Goal: Task Accomplishment & Management: Complete application form

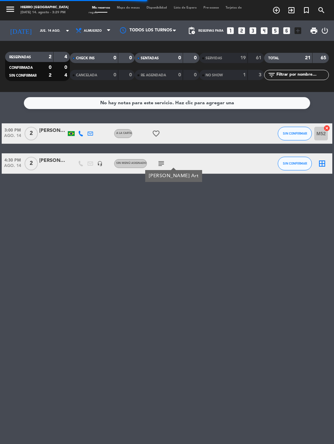
click at [86, 57] on span "CHECK INS" at bounding box center [85, 58] width 19 height 3
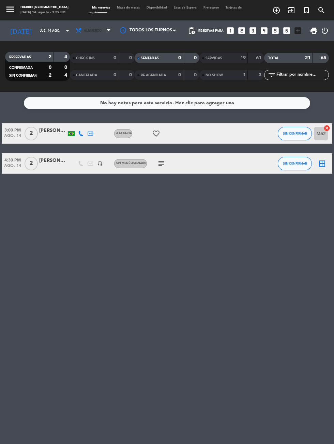
click at [97, 28] on span "Almuerzo" at bounding box center [93, 30] width 41 height 15
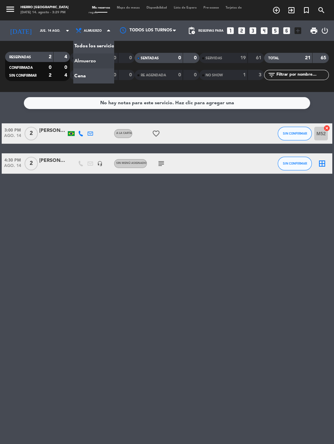
click at [91, 75] on div "menu Hierro [PERSON_NAME] [DATE] 14. agosto - 3:29 PM Mis reservas Mapa de mesa…" at bounding box center [167, 46] width 334 height 92
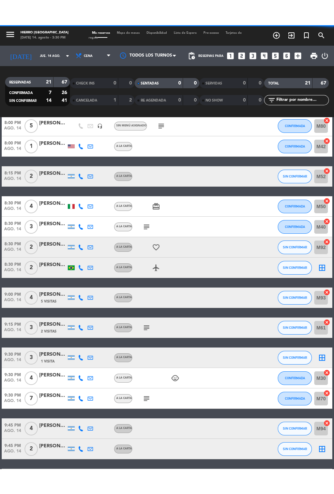
scroll to position [171, 0]
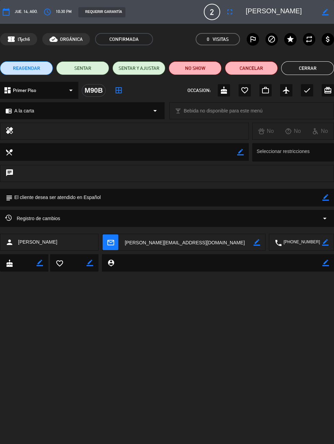
click at [325, 197] on icon "border_color" at bounding box center [325, 197] width 6 height 6
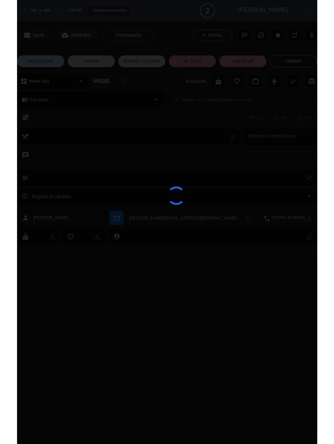
scroll to position [171, 0]
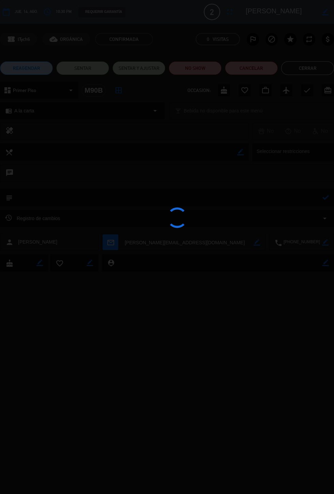
click at [250, 202] on div at bounding box center [167, 247] width 334 height 494
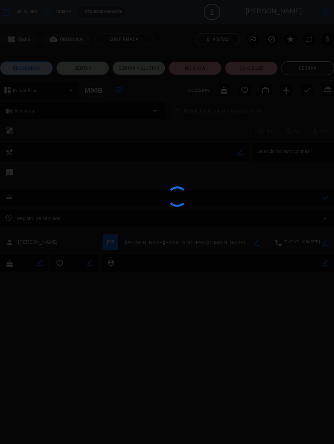
click at [20, 200] on div at bounding box center [167, 222] width 334 height 444
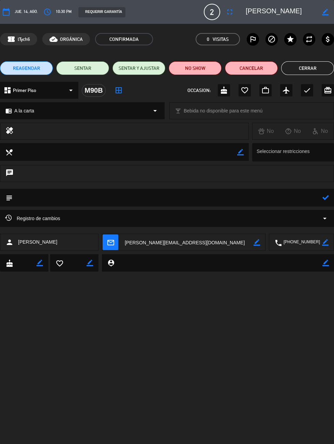
click at [236, 211] on div "Registro de cambios arrow_drop_down" at bounding box center [167, 218] width 334 height 17
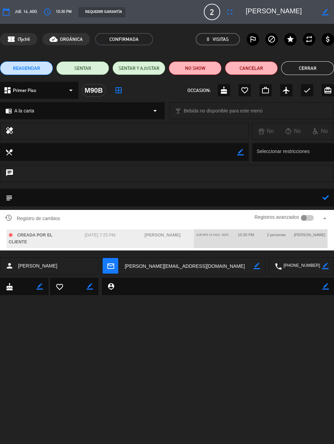
click at [34, 195] on textarea at bounding box center [168, 197] width 310 height 17
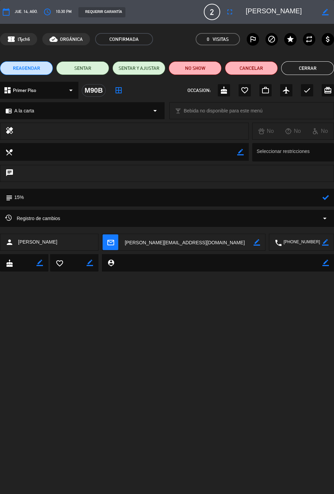
type textarea "15%"
click at [325, 200] on icon at bounding box center [325, 197] width 6 height 6
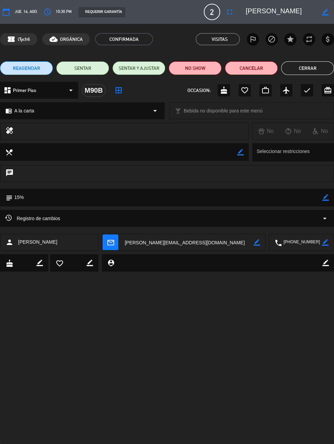
click at [304, 62] on button "Cerrar" at bounding box center [307, 68] width 53 height 14
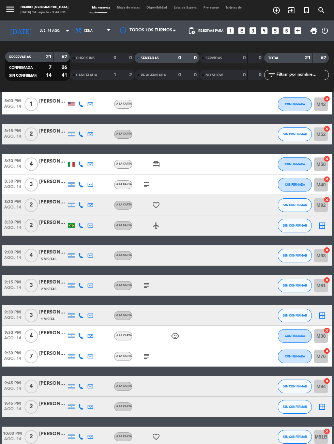
scroll to position [0, 0]
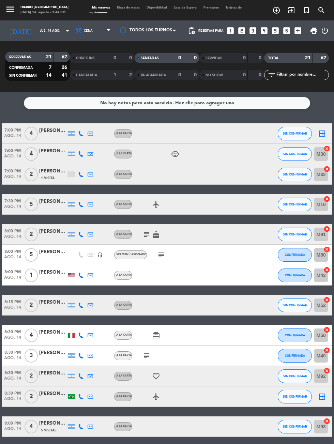
click at [157, 255] on icon "subject" at bounding box center [161, 255] width 8 height 8
click at [148, 355] on icon "subject" at bounding box center [146, 356] width 8 height 8
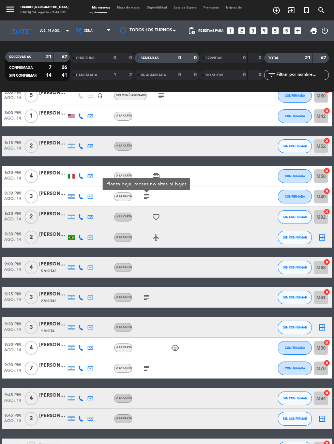
scroll to position [164, 0]
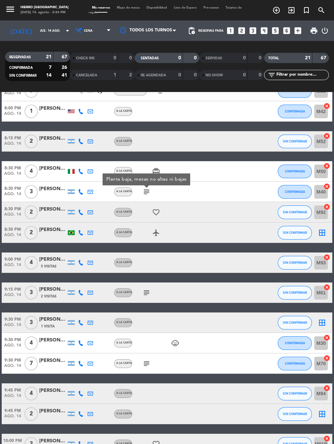
click at [146, 296] on icon "subject" at bounding box center [146, 293] width 8 height 8
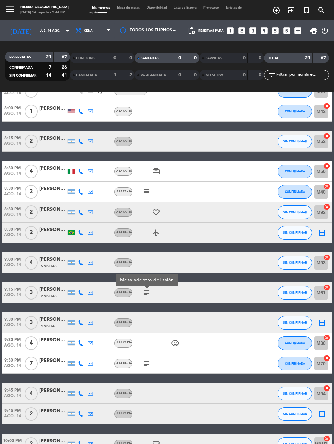
scroll to position [171, 0]
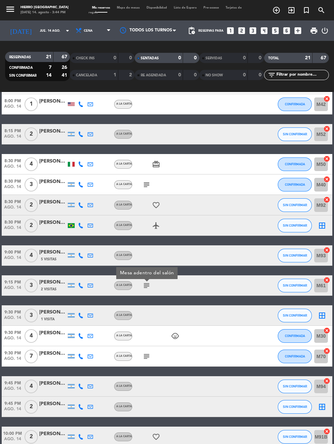
click at [145, 360] on icon "subject" at bounding box center [146, 356] width 8 height 8
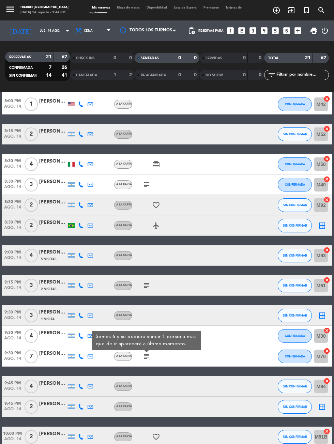
scroll to position [0, 0]
click at [133, 444] on div "No hay notas para este servicio. Haz clic para agregar una 7:00 PM [DATE] 4 [PE…" at bounding box center [167, 268] width 334 height 352
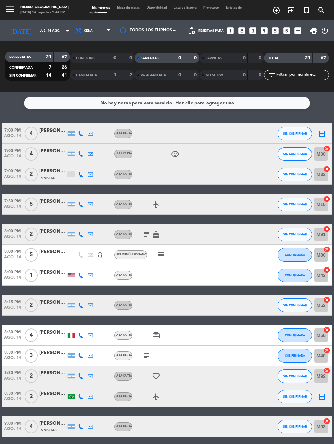
click at [159, 254] on icon "subject" at bounding box center [161, 255] width 8 height 8
click at [143, 234] on icon "subject" at bounding box center [146, 234] width 8 height 8
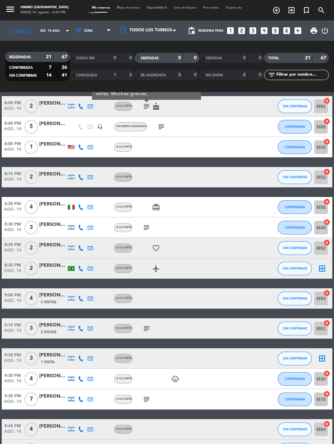
scroll to position [171, 0]
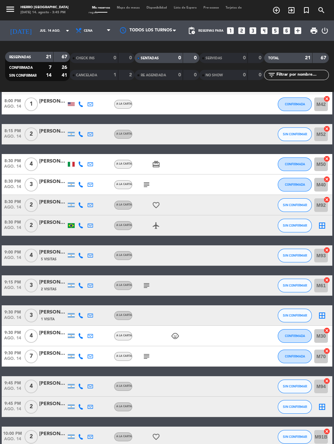
click at [144, 359] on icon "subject" at bounding box center [146, 356] width 8 height 8
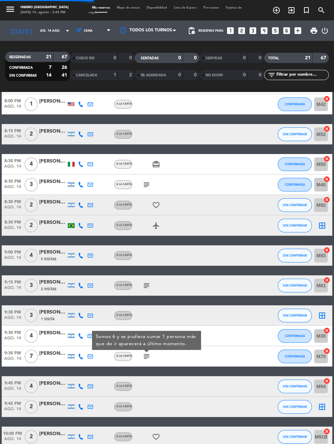
click at [36, 30] on input "jue. 14 ago." at bounding box center [57, 31] width 43 height 11
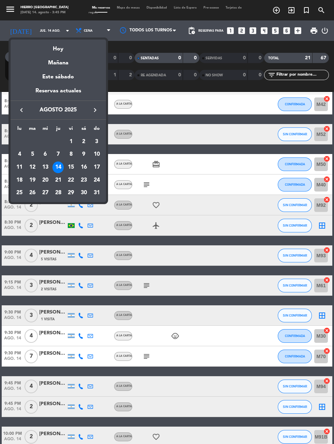
click at [53, 65] on div "Mañana" at bounding box center [58, 61] width 95 height 14
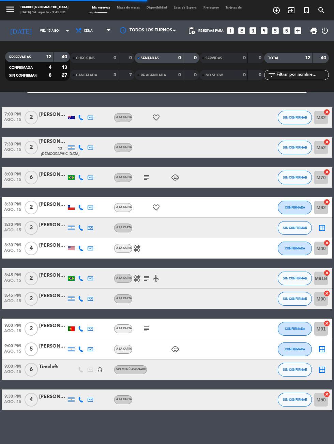
scroll to position [0, 0]
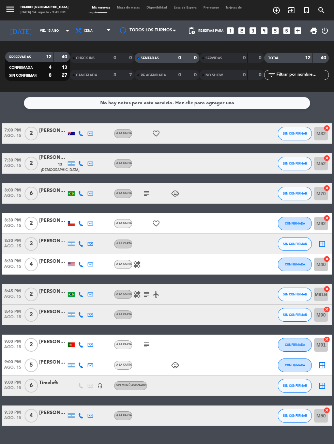
click at [146, 195] on icon "subject" at bounding box center [146, 193] width 8 height 8
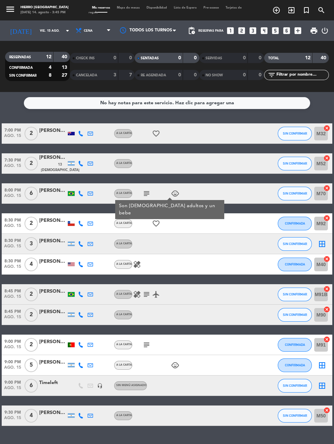
click at [132, 344] on span "A la carta" at bounding box center [124, 344] width 16 height 3
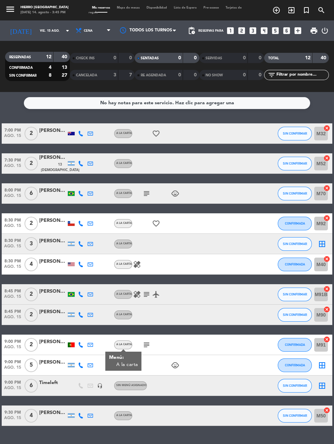
click at [148, 345] on icon "subject" at bounding box center [146, 345] width 8 height 8
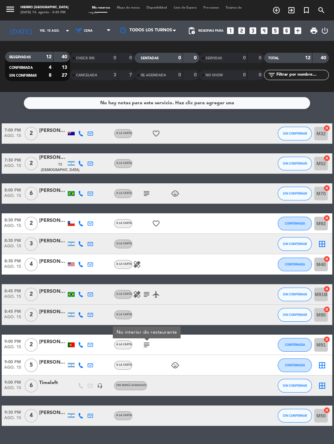
click at [145, 190] on icon "subject" at bounding box center [146, 193] width 8 height 8
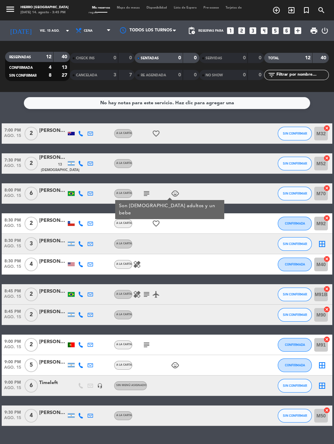
click at [36, 33] on input "vie. 15 ago." at bounding box center [57, 31] width 43 height 11
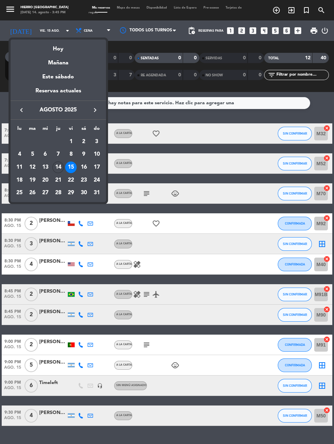
click at [82, 166] on div "16" at bounding box center [84, 168] width 12 height 12
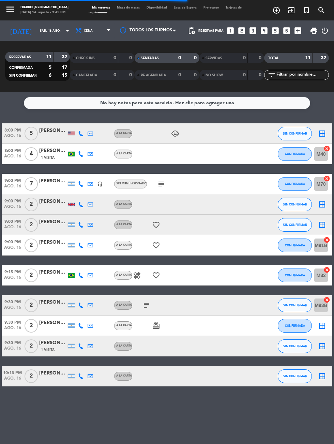
click at [143, 184] on span "Sin menú asignado" at bounding box center [131, 183] width 30 height 3
click at [36, 34] on input "sáb. 16 ago." at bounding box center [57, 31] width 43 height 11
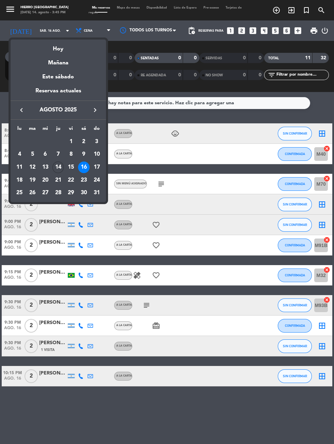
click at [54, 56] on div "Mañana" at bounding box center [58, 61] width 95 height 14
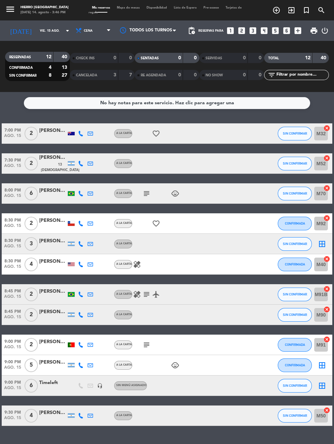
click at [137, 355] on div "child_care" at bounding box center [160, 365] width 57 height 20
click at [148, 342] on icon "subject" at bounding box center [146, 345] width 8 height 8
click at [48, 32] on input "vie. 15 ago." at bounding box center [57, 31] width 43 height 11
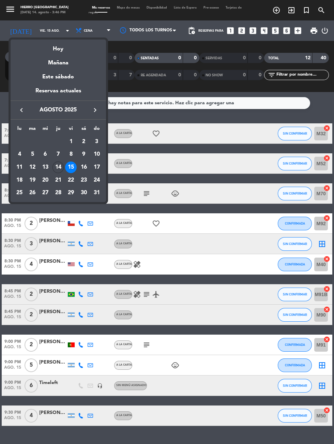
click at [63, 45] on div "Hoy" at bounding box center [58, 47] width 95 height 14
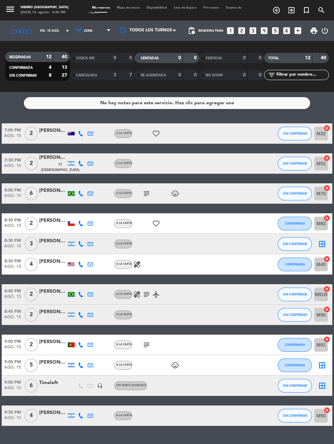
type input "jue. 14 ago."
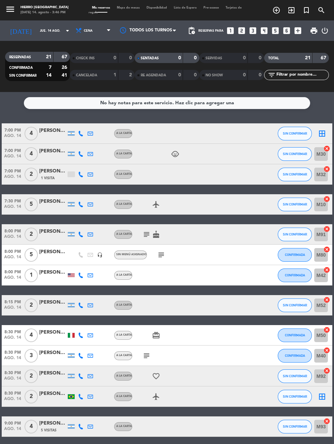
click at [164, 254] on icon "subject" at bounding box center [161, 255] width 8 height 8
click at [63, 259] on div at bounding box center [52, 258] width 27 height 5
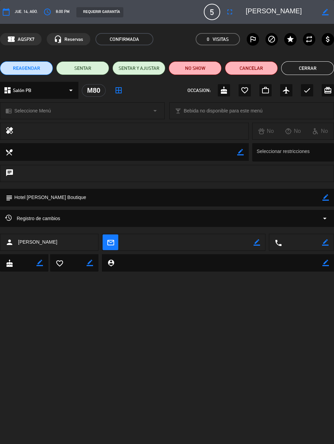
click at [315, 72] on button "Cerrar" at bounding box center [307, 68] width 53 height 14
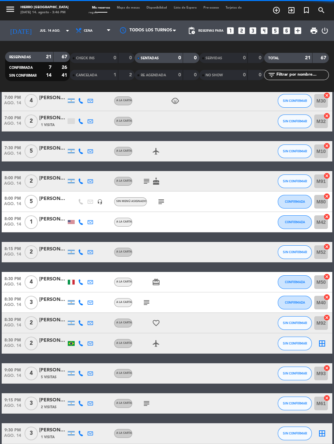
scroll to position [77, 0]
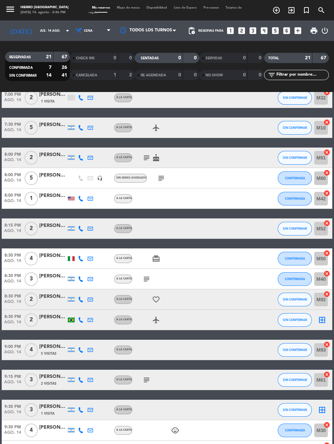
click at [144, 159] on icon "subject" at bounding box center [146, 158] width 8 height 8
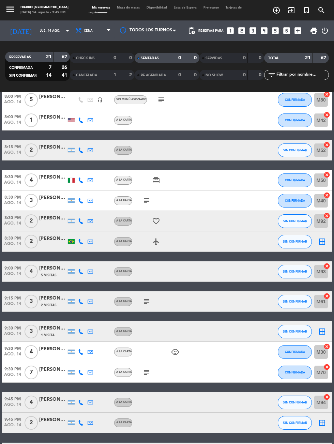
scroll to position [171, 0]
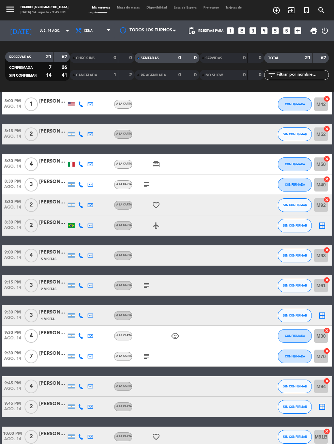
click at [44, 320] on span "1 Visita" at bounding box center [48, 319] width 14 height 5
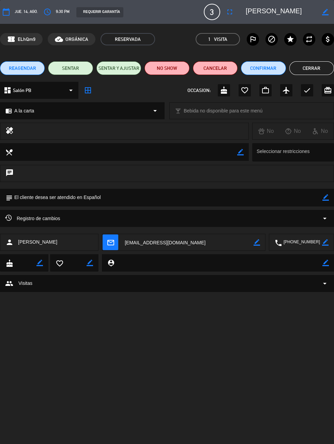
click at [319, 73] on button "Cerrar" at bounding box center [311, 68] width 45 height 14
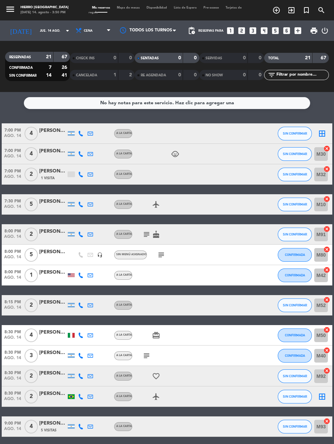
scroll to position [0, 0]
click at [254, 32] on icon "looks_3" at bounding box center [252, 30] width 9 height 9
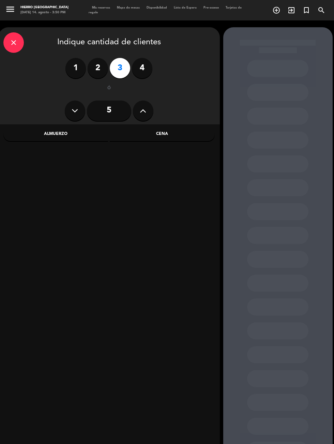
click at [166, 132] on div "Cena" at bounding box center [162, 134] width 105 height 14
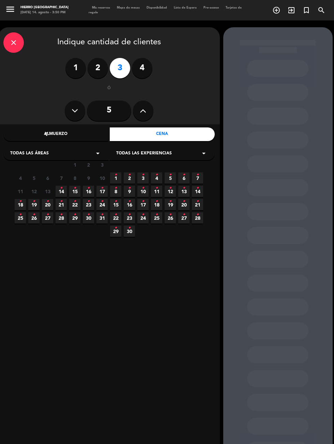
click at [61, 188] on icon "•" at bounding box center [61, 188] width 2 height 11
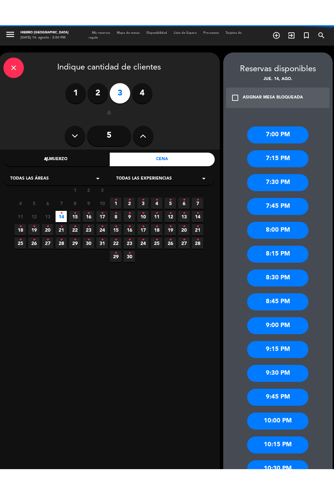
scroll to position [67, 0]
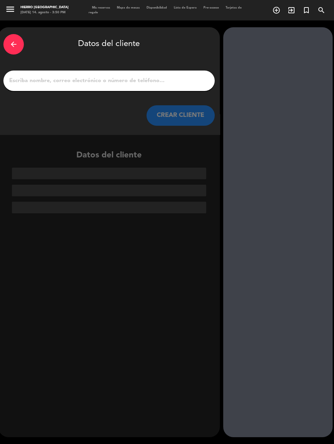
click at [147, 76] on input "1" at bounding box center [109, 81] width 201 height 10
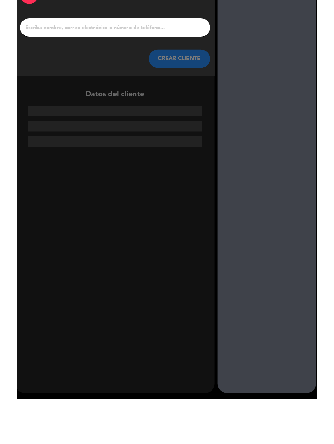
scroll to position [17, 0]
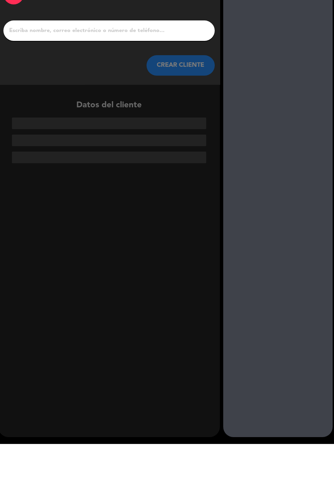
type input "[PERSON_NAME]"
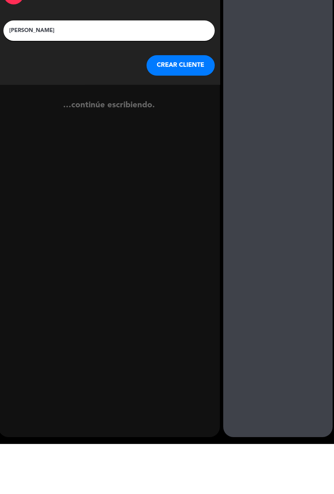
click at [175, 105] on button "CREAR CLIENTE" at bounding box center [181, 115] width 68 height 20
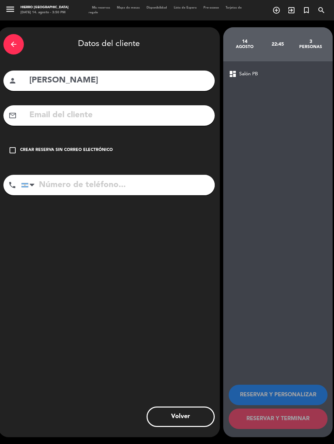
click at [39, 140] on div "check_box_outline_blank Crear reserva sin correo electrónico" at bounding box center [108, 150] width 211 height 20
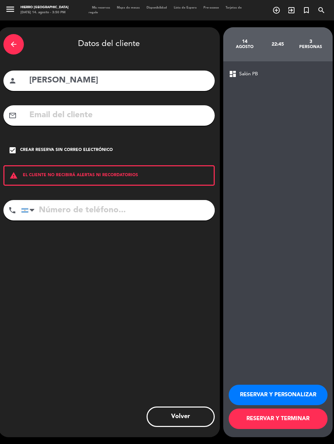
click at [262, 405] on button "RESERVAR Y PERSONALIZAR" at bounding box center [278, 395] width 99 height 20
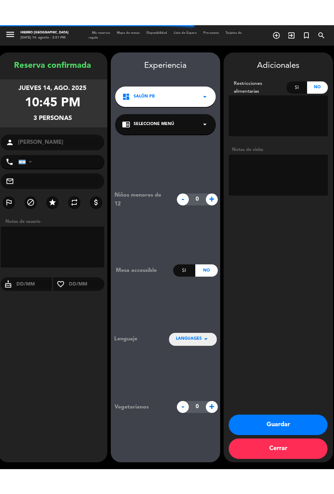
scroll to position [27, 0]
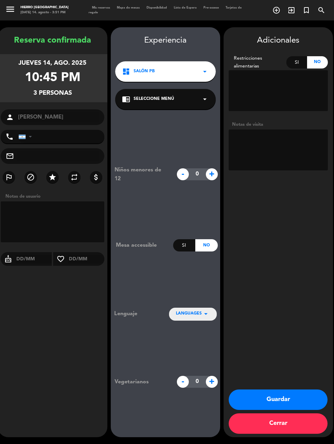
click at [279, 129] on textarea at bounding box center [278, 149] width 99 height 41
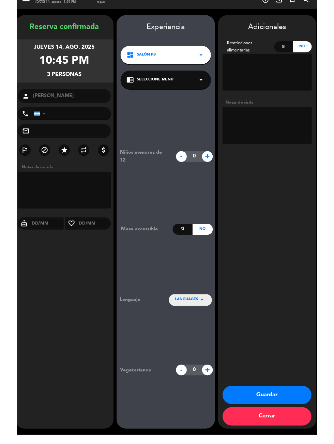
scroll to position [17, 0]
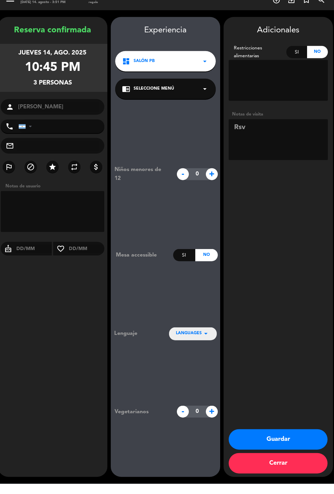
type textarea "Rsva"
click at [246, 129] on textarea at bounding box center [278, 149] width 99 height 41
click at [284, 129] on textarea at bounding box center [278, 149] width 99 height 41
type textarea "Rsva [PERSON_NAME]"
click at [314, 304] on div "Adicionales Restricciones alimentarias Si No Notas de visita Guardar Cerrar" at bounding box center [278, 257] width 109 height 460
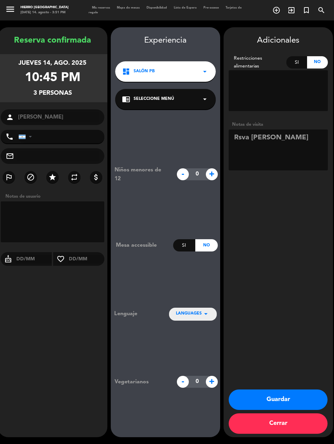
scroll to position [67, 0]
click at [284, 395] on button "Guardar" at bounding box center [278, 400] width 99 height 20
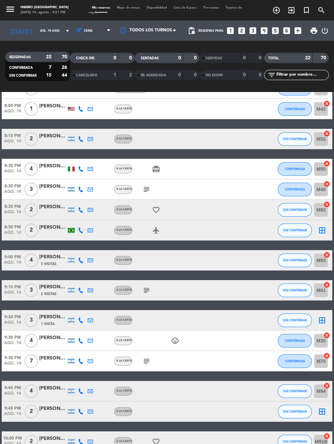
scroll to position [201, 0]
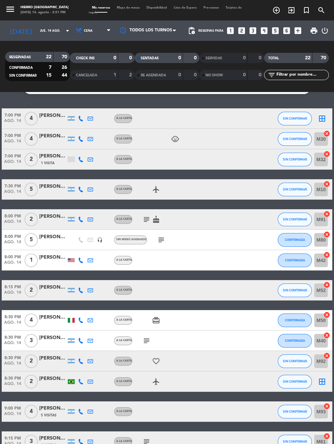
scroll to position [14, 0]
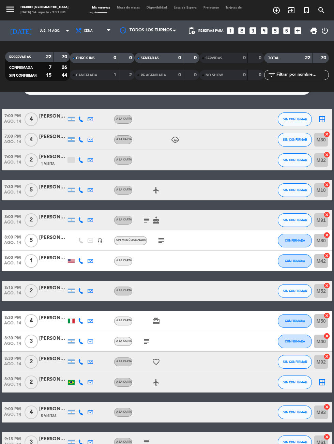
click at [158, 317] on icon "card_giftcard" at bounding box center [156, 321] width 8 height 8
click at [153, 317] on icon "card_giftcard" at bounding box center [156, 321] width 8 height 8
click at [64, 314] on div "[PERSON_NAME]" at bounding box center [52, 318] width 27 height 8
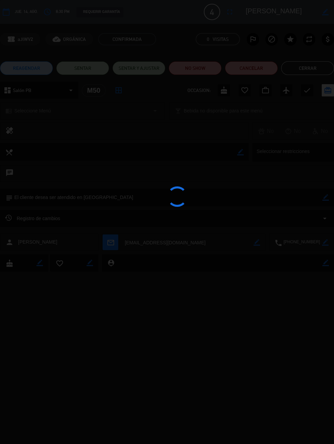
click at [70, 256] on div at bounding box center [167, 222] width 334 height 444
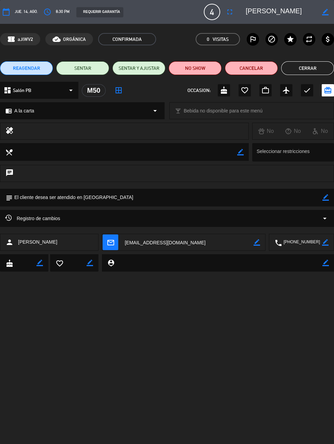
click at [301, 65] on button "Cerrar" at bounding box center [307, 68] width 53 height 14
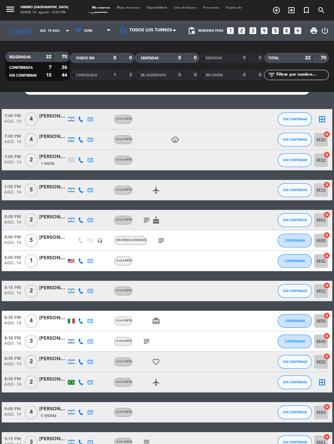
click at [68, 311] on div at bounding box center [71, 321] width 10 height 20
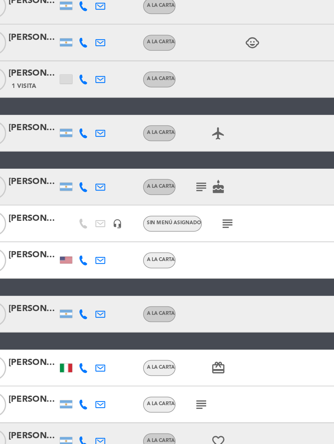
scroll to position [14, 0]
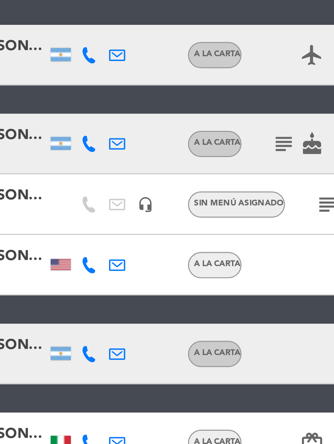
click at [71, 319] on div at bounding box center [71, 321] width 7 height 5
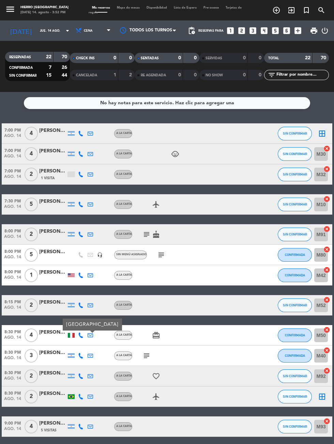
scroll to position [0, 0]
click at [119, 8] on span "Mapa de mesas" at bounding box center [128, 7] width 30 height 3
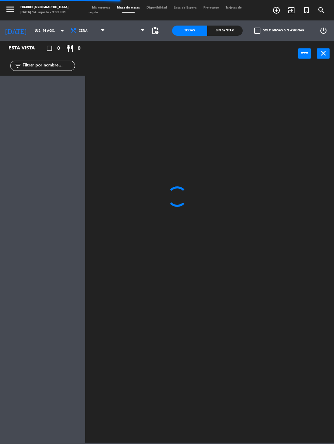
click at [151, 29] on span "pending_actions" at bounding box center [155, 31] width 8 height 8
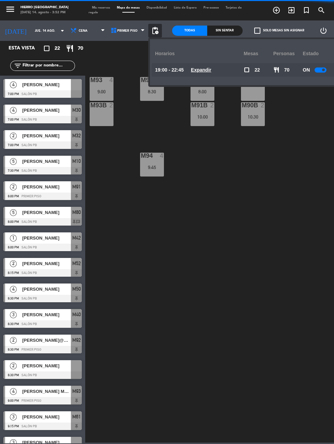
click at [305, 72] on span "ON" at bounding box center [306, 70] width 7 height 8
click at [318, 68] on div at bounding box center [321, 69] width 12 height 5
click at [93, 7] on span "Mis reservas" at bounding box center [101, 7] width 25 height 3
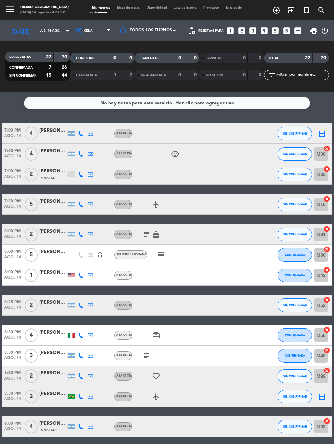
click at [250, 34] on icon "looks_3" at bounding box center [252, 30] width 9 height 9
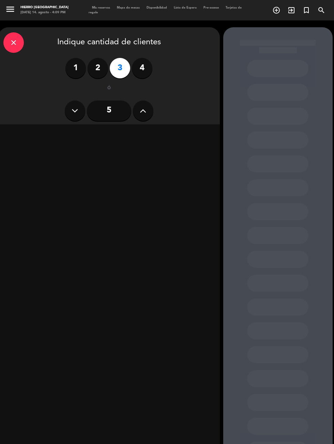
click at [95, 69] on label "2" at bounding box center [98, 68] width 20 height 20
click at [183, 132] on div "Cena" at bounding box center [162, 134] width 105 height 14
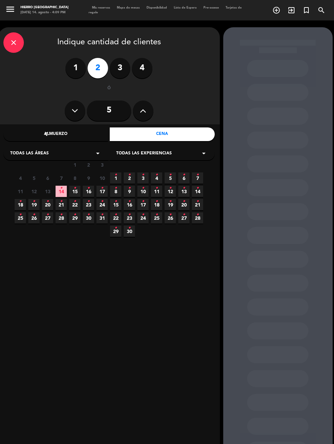
click at [61, 187] on icon "•" at bounding box center [61, 188] width 2 height 11
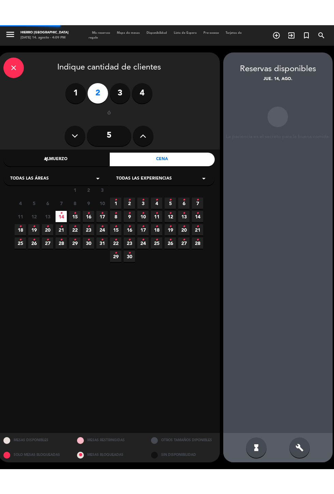
scroll to position [27, 0]
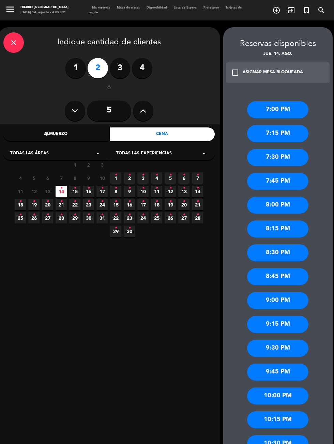
click at [292, 101] on div "7:00 PM" at bounding box center [277, 109] width 61 height 17
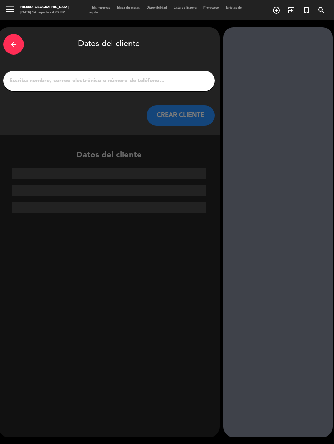
click at [145, 66] on div "arrow_back Datos del cliente CREAR CLIENTE" at bounding box center [109, 80] width 222 height 107
click at [183, 76] on input "1" at bounding box center [109, 81] width 201 height 10
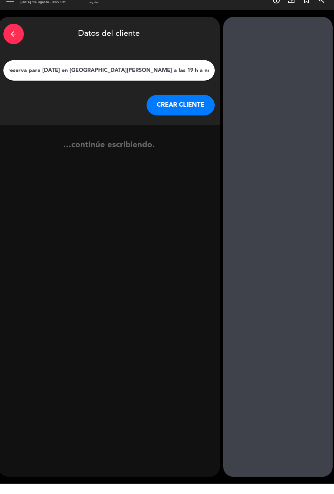
scroll to position [0, 165]
click at [154, 76] on input "Hola chicos! Cómo están? Una consulta, se podrá realizar una *reserva para [DAT…" at bounding box center [109, 81] width 201 height 10
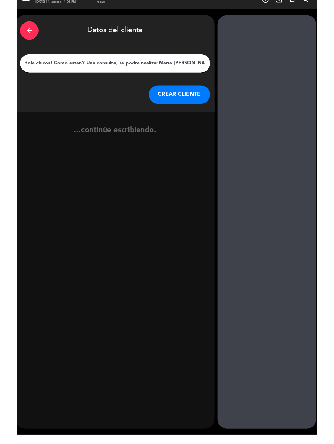
scroll to position [0, 0]
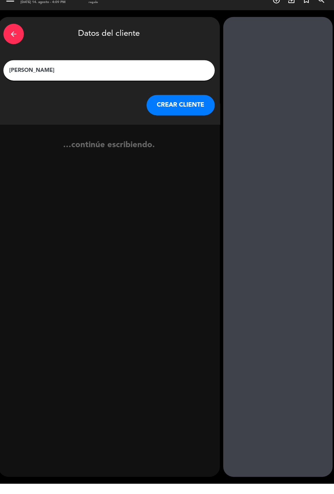
type input "[PERSON_NAME]"
click at [169, 105] on button "CREAR CLIENTE" at bounding box center [181, 115] width 68 height 20
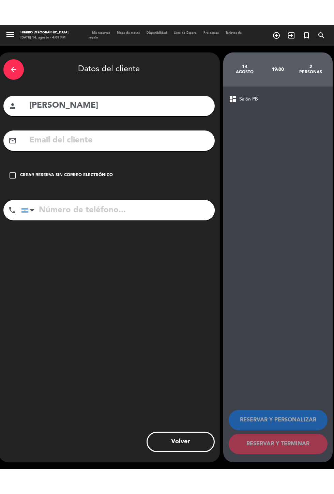
scroll to position [27, 0]
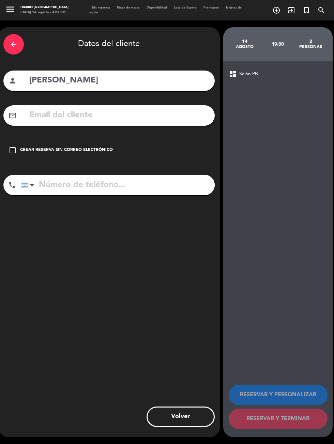
click at [90, 147] on div "Crear reserva sin correo electrónico" at bounding box center [66, 150] width 93 height 7
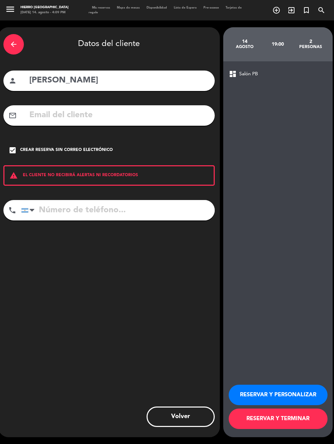
click at [264, 405] on button "RESERVAR Y PERSONALIZAR" at bounding box center [278, 395] width 99 height 20
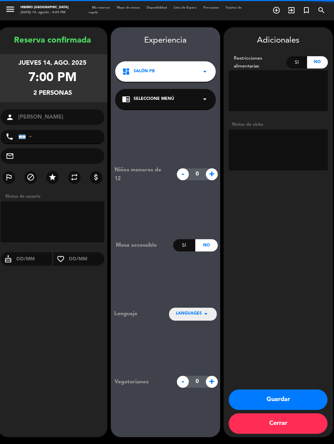
click at [283, 129] on textarea at bounding box center [278, 149] width 99 height 41
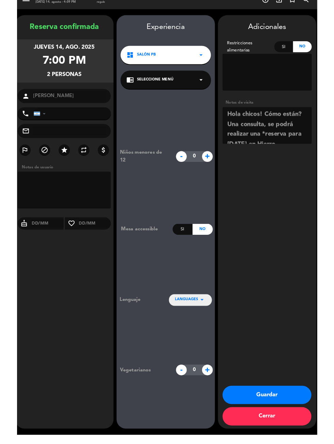
scroll to position [71, 0]
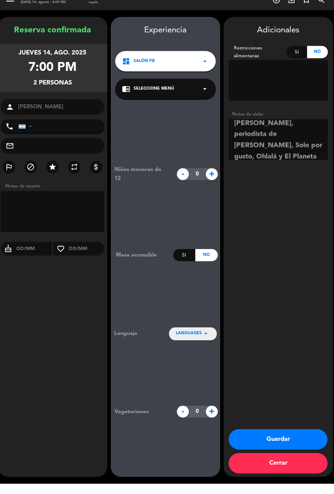
click at [279, 154] on div "Notas de visita" at bounding box center [278, 147] width 99 height 52
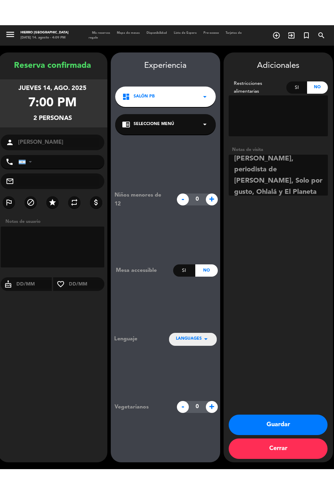
scroll to position [27, 0]
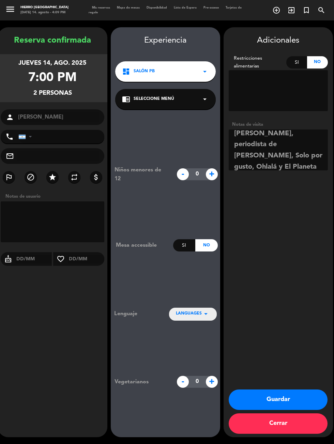
click at [263, 138] on textarea at bounding box center [278, 149] width 99 height 41
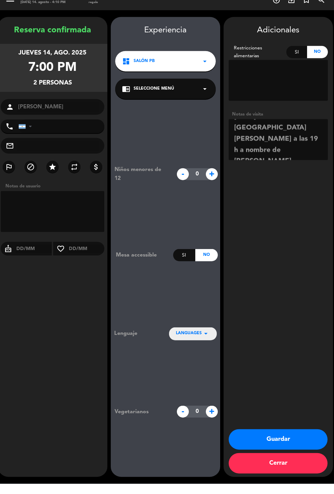
scroll to position [44, 0]
click at [276, 131] on textarea at bounding box center [278, 149] width 99 height 41
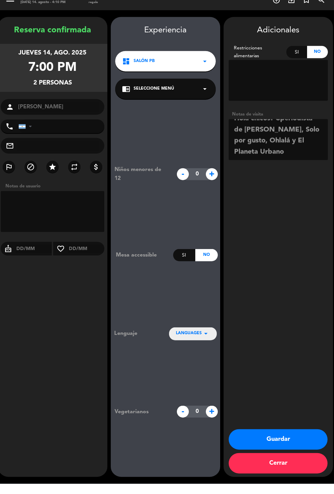
scroll to position [0, 0]
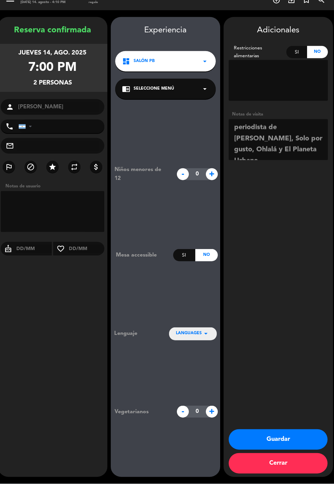
click at [306, 147] on textarea at bounding box center [278, 149] width 99 height 41
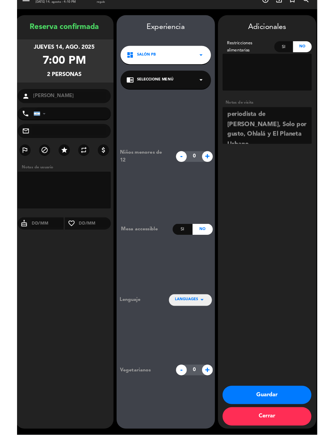
scroll to position [4, 0]
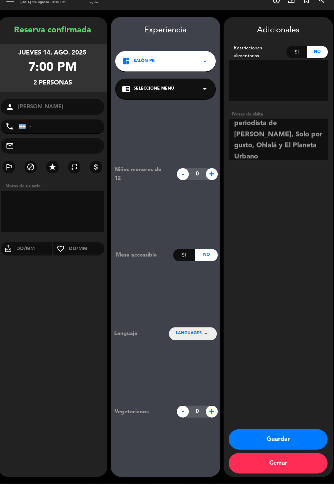
type textarea "periodista de [PERSON_NAME], Solo por gusto, Ohlalá y El Planeta Urbano Free"
click at [316, 304] on div "Adicionales Restricciones alimentarias Si No Notas de visita Guardar Cerrar" at bounding box center [278, 257] width 109 height 460
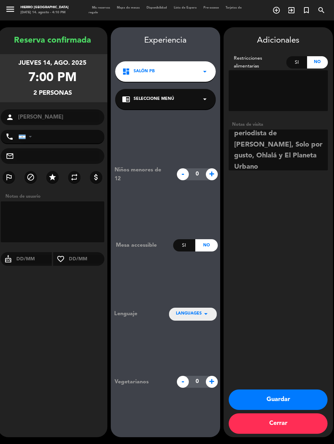
scroll to position [42, 0]
click at [274, 410] on button "Guardar" at bounding box center [278, 400] width 99 height 20
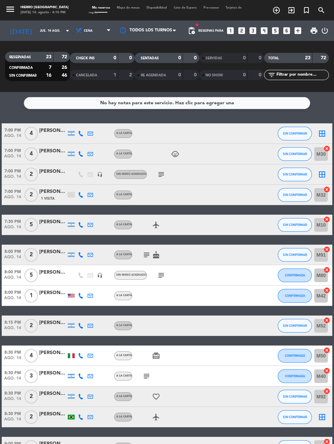
click at [143, 176] on div "Sin menú asignado" at bounding box center [131, 174] width 30 height 4
